Goal: Task Accomplishment & Management: Complete application form

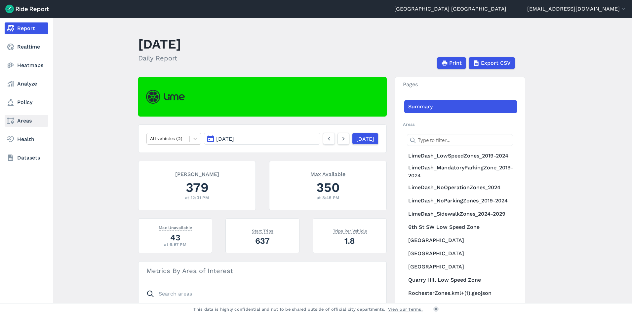
click at [25, 118] on link "Areas" at bounding box center [27, 121] width 44 height 12
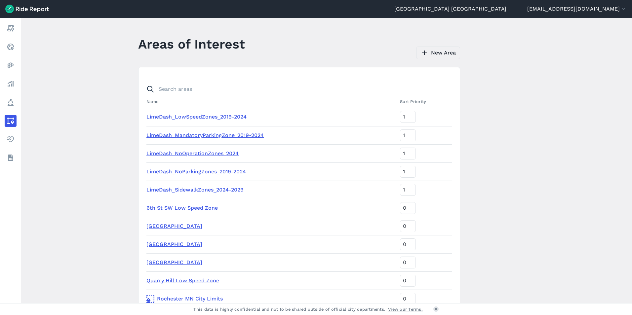
click at [436, 52] on link "New Area" at bounding box center [438, 53] width 44 height 13
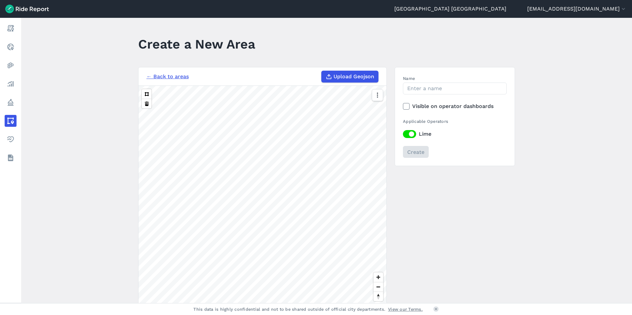
drag, startPoint x: 428, startPoint y: 206, endPoint x: 470, endPoint y: 246, distance: 57.5
click at [470, 246] on div "← Back to areas Upload Geojson 1000 ft Name Visible on operator dashboards Appl…" at bounding box center [326, 191] width 377 height 249
click at [268, 315] on html "Rochester [GEOGRAPHIC_DATA] [EMAIL_ADDRESS][DOMAIN_NAME] Settings Terms Sign Ou…" at bounding box center [316, 157] width 632 height 315
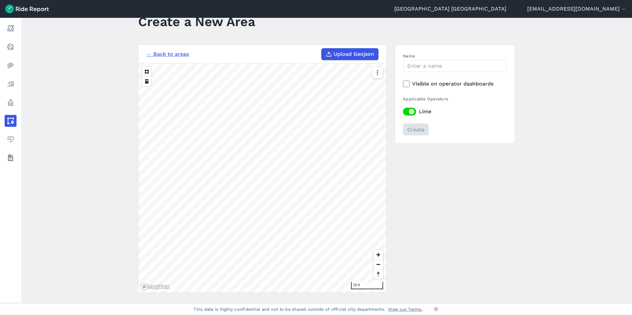
scroll to position [11, 0]
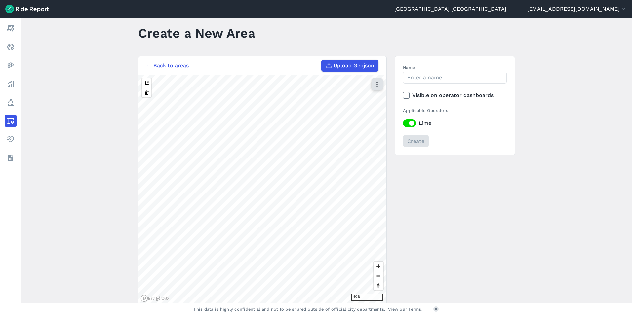
click at [375, 86] on icon "button" at bounding box center [377, 84] width 7 height 7
click at [354, 115] on label "Satellite" at bounding box center [344, 112] width 37 height 14
click at [326, 87] on input "Satellite" at bounding box center [326, 85] width 0 height 4
click at [147, 84] on button at bounding box center [147, 83] width 10 height 10
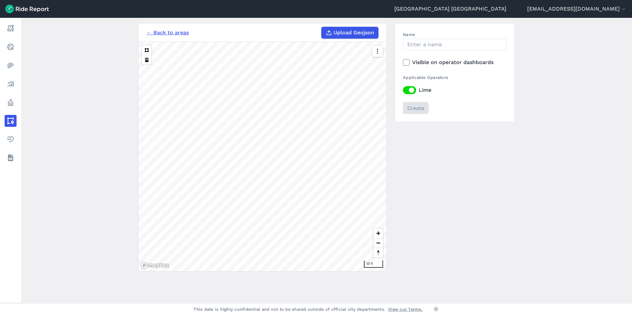
scroll to position [0, 0]
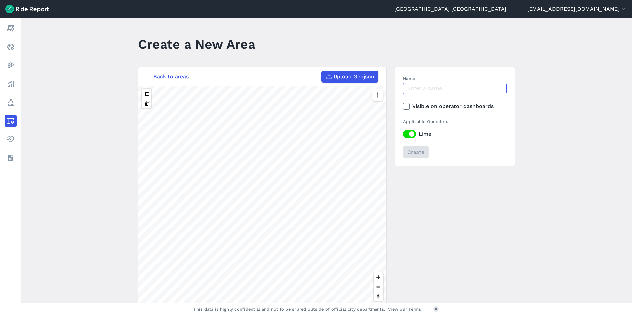
click at [430, 87] on input "Name" at bounding box center [455, 89] width 104 height 12
type input "[PERSON_NAME] Ramp"
click at [413, 151] on input "Create" at bounding box center [416, 152] width 26 height 12
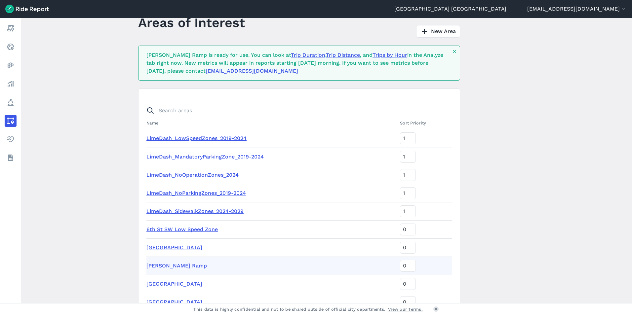
scroll to position [33, 0]
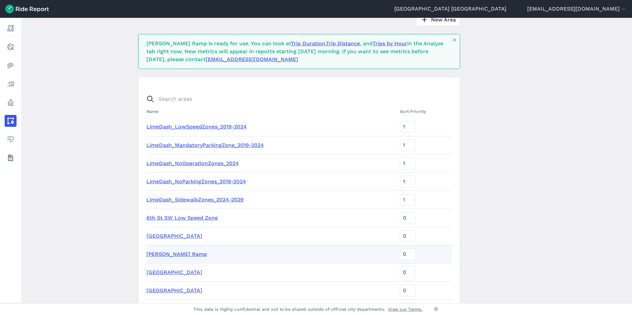
click at [172, 254] on link "[PERSON_NAME] Ramp" at bounding box center [176, 254] width 60 height 6
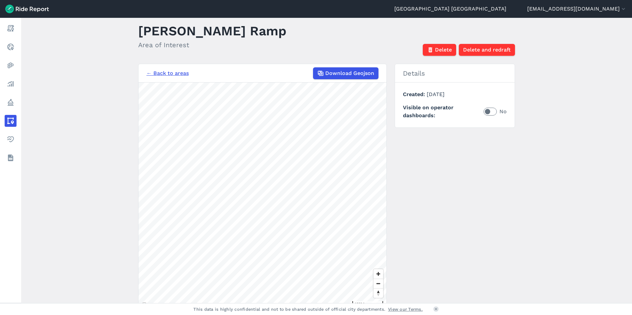
scroll to position [13, 0]
click at [486, 109] on label "No" at bounding box center [495, 112] width 23 height 8
click at [484, 109] on input "No" at bounding box center [484, 110] width 0 height 4
click at [334, 73] on span "Download Geojson" at bounding box center [349, 74] width 49 height 8
click at [349, 72] on span "Download Geojson" at bounding box center [349, 74] width 49 height 8
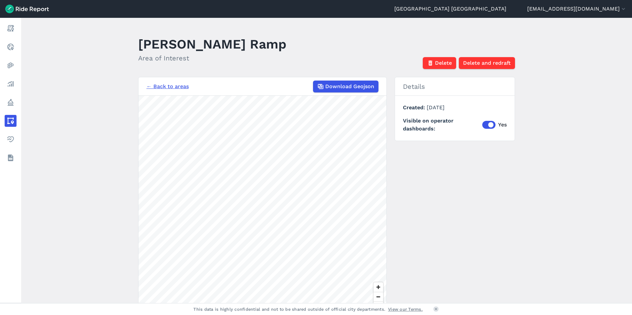
scroll to position [33, 0]
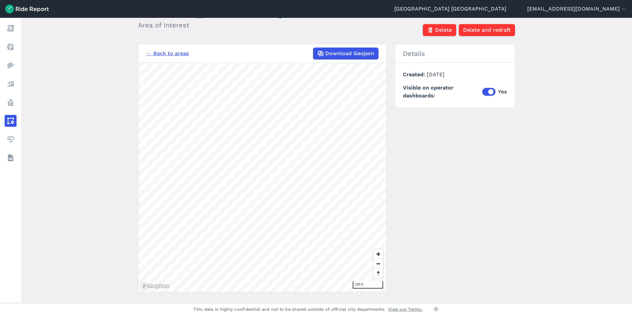
click at [482, 184] on div "← Back to areas Download Geojson 100 ft Details Created [DATE] Visible on opera…" at bounding box center [326, 168] width 377 height 249
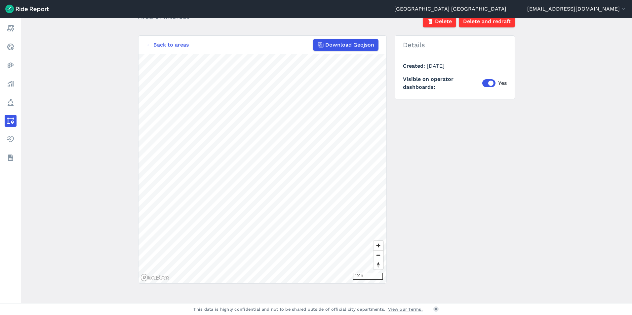
scroll to position [46, 0]
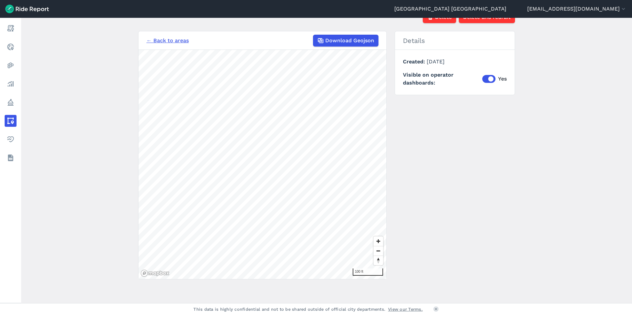
click at [167, 42] on link "← Back to areas" at bounding box center [167, 41] width 42 height 8
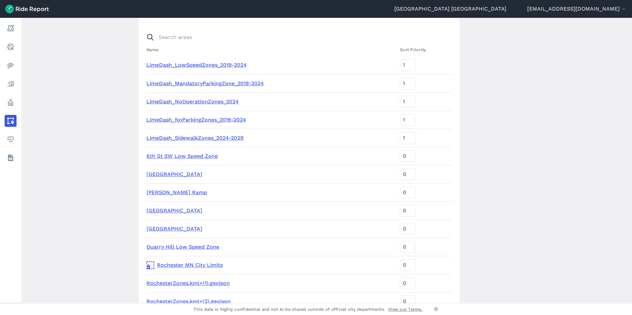
scroll to position [99, 0]
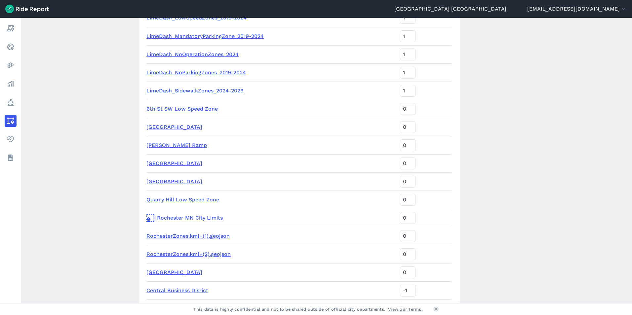
click at [158, 146] on link "[PERSON_NAME] Ramp" at bounding box center [176, 145] width 60 height 6
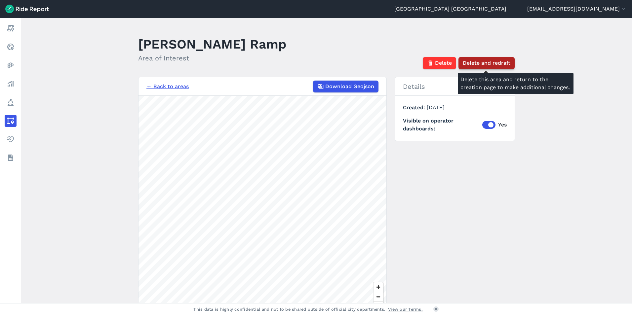
click at [463, 59] on button "Delete and redraft" at bounding box center [486, 63] width 56 height 12
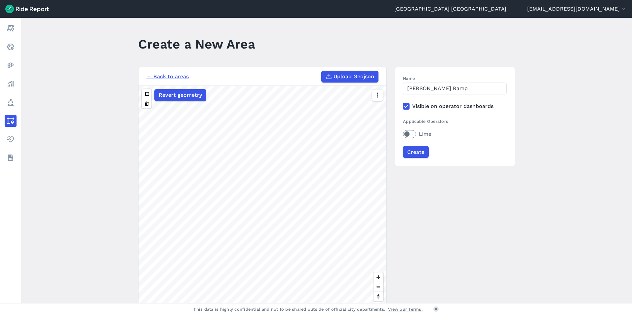
click at [409, 134] on label "Lime" at bounding box center [455, 134] width 104 height 8
click at [403, 134] on input "Lime" at bounding box center [403, 132] width 0 height 4
click at [415, 150] on input "Create" at bounding box center [416, 152] width 26 height 12
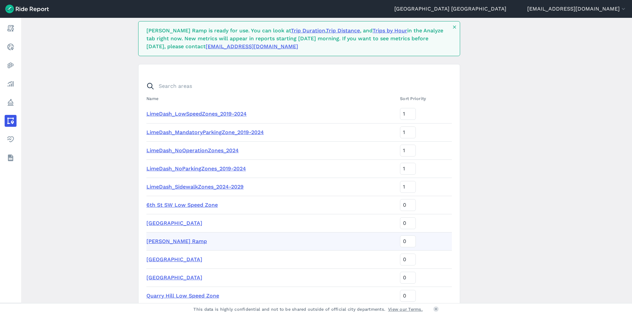
scroll to position [66, 0]
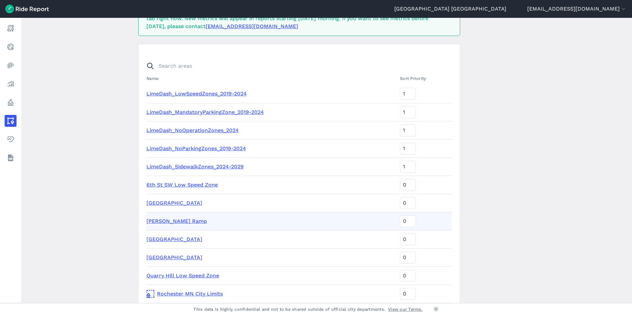
click at [167, 221] on link "[PERSON_NAME] Ramp" at bounding box center [176, 221] width 60 height 6
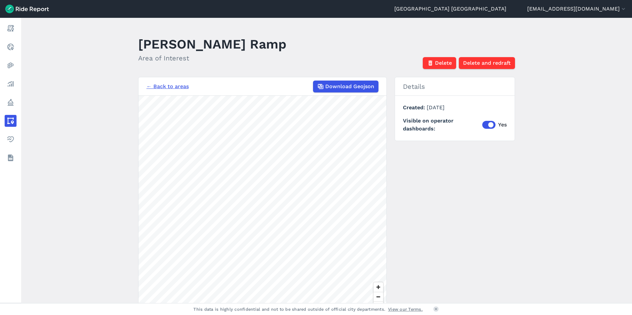
click at [343, 94] on nav "← Back to areas Download Geojson" at bounding box center [262, 86] width 248 height 19
click at [161, 85] on link "← Back to areas" at bounding box center [167, 87] width 42 height 8
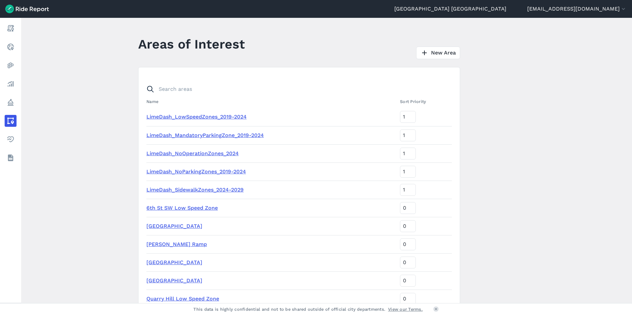
click at [169, 243] on link "[PERSON_NAME] Ramp" at bounding box center [176, 244] width 60 height 6
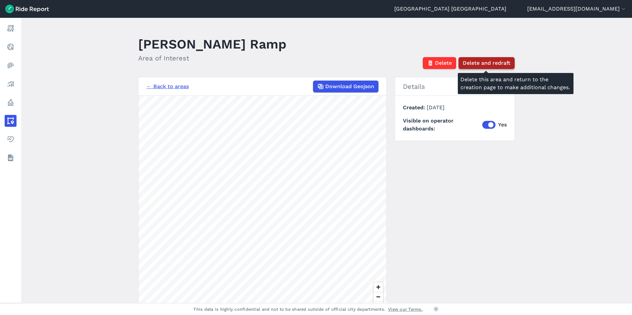
click at [467, 62] on span "Delete and redraft" at bounding box center [487, 63] width 48 height 8
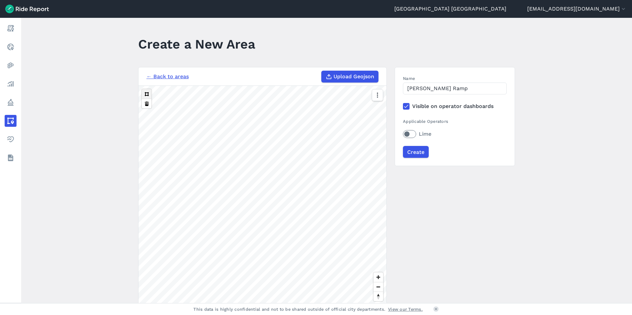
click at [143, 94] on button at bounding box center [147, 94] width 10 height 10
click at [146, 95] on button at bounding box center [147, 94] width 10 height 10
click at [473, 229] on div "← Back to areas Upload Geojson Revert geometry 200 ft Name [PERSON_NAME] Ramp V…" at bounding box center [326, 191] width 377 height 249
click at [404, 131] on label "Lime" at bounding box center [455, 134] width 104 height 8
click at [403, 131] on input "Lime" at bounding box center [403, 132] width 0 height 4
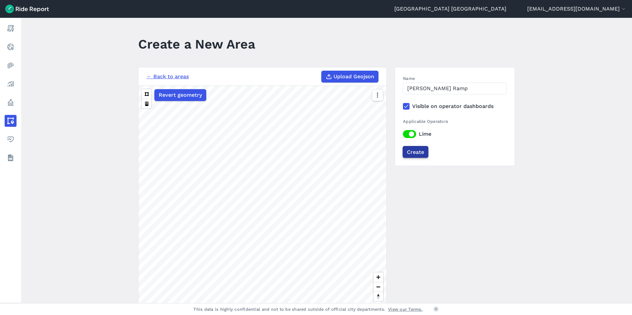
click at [414, 151] on input "Create" at bounding box center [416, 152] width 26 height 12
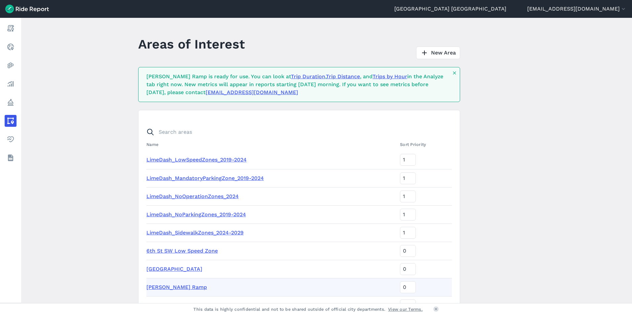
scroll to position [66, 0]
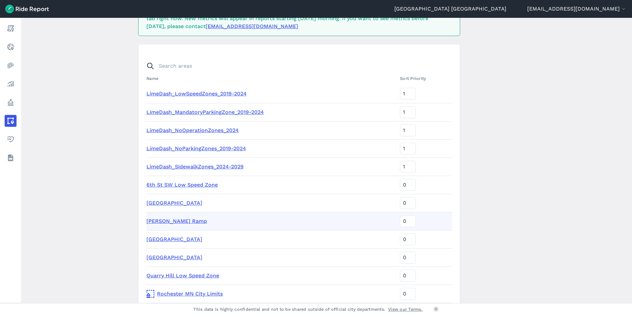
click at [173, 222] on link "[PERSON_NAME] Ramp" at bounding box center [176, 221] width 60 height 6
